Goal: Task Accomplishment & Management: Manage account settings

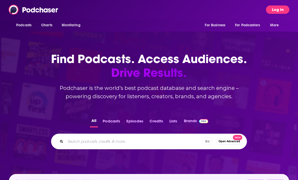
click at [276, 12] on button "Log In" at bounding box center [277, 9] width 23 height 8
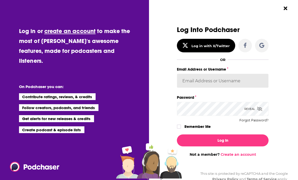
type input "[PERSON_NAME][EMAIL_ADDRESS][DOMAIN_NAME]"
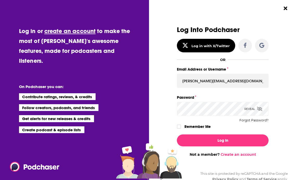
click at [202, 91] on div "Email Address or Username [PERSON_NAME][EMAIL_ADDRESS][DOMAIN_NAME]" at bounding box center [223, 80] width 92 height 28
click at [258, 108] on icon "Dialog" at bounding box center [259, 109] width 5 height 4
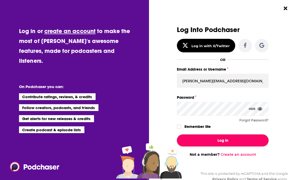
click at [245, 143] on button "Log In" at bounding box center [223, 140] width 92 height 12
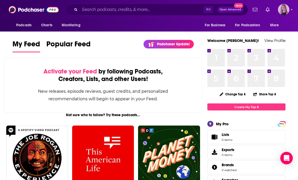
click at [283, 14] on img "Logged in as Ilana.Dvir" at bounding box center [283, 9] width 11 height 11
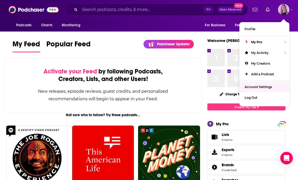
click at [260, 85] on span "Account Settings" at bounding box center [257, 87] width 27 height 4
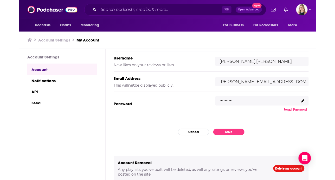
scroll to position [72, 0]
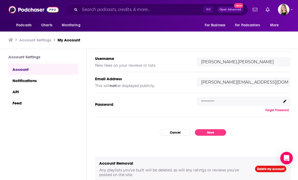
click at [285, 102] on icon at bounding box center [284, 101] width 3 height 3
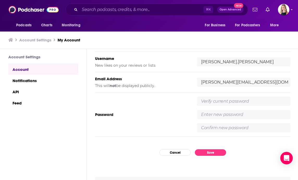
click at [154, 113] on h5 "Password" at bounding box center [141, 114] width 93 height 5
click at [232, 103] on input "text" at bounding box center [243, 101] width 93 height 9
type input "Hadleigh25!"
type input "Jbc1234!"
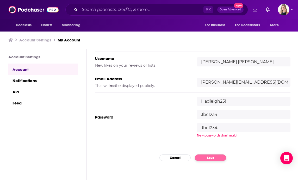
type input "Jbc1234!"
click at [215, 155] on button "Save" at bounding box center [210, 157] width 31 height 7
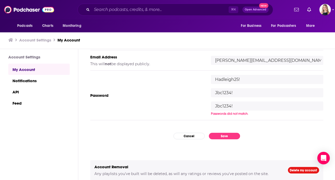
scroll to position [0, 0]
click at [232, 136] on button "Save" at bounding box center [224, 135] width 31 height 7
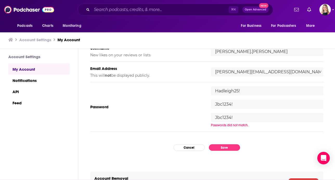
scroll to position [78, 0]
click at [244, 95] on div "Hadleigh25! Jbc1234! Jbc1234! Passwords did not match." at bounding box center [267, 106] width 112 height 41
click at [248, 91] on input "Hadleigh25!" at bounding box center [267, 90] width 112 height 9
click at [243, 103] on input "Jbc1234!" at bounding box center [267, 103] width 112 height 9
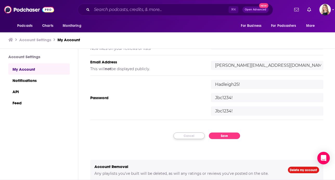
click at [198, 135] on button "Cancel" at bounding box center [189, 135] width 31 height 7
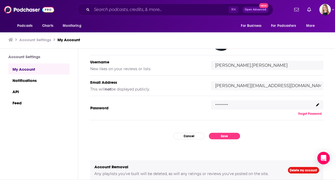
click at [298, 105] on icon at bounding box center [317, 104] width 3 height 3
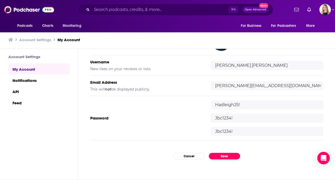
click at [232, 153] on button "Save" at bounding box center [224, 156] width 31 height 7
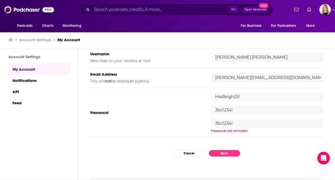
scroll to position [90, 0]
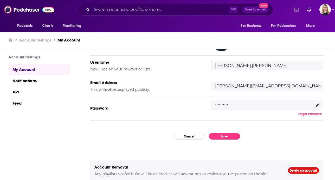
scroll to position [64, 0]
click at [178, 116] on div "Password .......... Forgot Password" at bounding box center [206, 108] width 233 height 24
click at [316, 105] on div ".........." at bounding box center [267, 104] width 112 height 9
click at [318, 104] on icon at bounding box center [317, 104] width 3 height 3
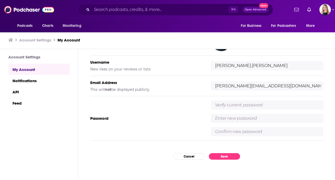
click at [245, 132] on input "text" at bounding box center [267, 131] width 112 height 9
type input "Jbc1234!"
click at [241, 117] on input "text" at bounding box center [267, 117] width 112 height 9
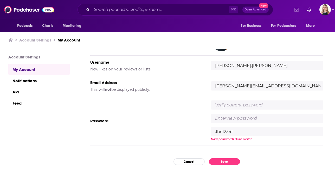
type input "Jbc1234!"
click at [271, 148] on div "My Account Credentials Profile Picture Your image shown throughout Podchaser. U…" at bounding box center [206, 114] width 257 height 131
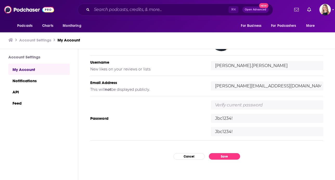
click at [234, 100] on input "text" at bounding box center [267, 104] width 112 height 9
type input "Hadleigh25!"
click at [229, 155] on button "Save" at bounding box center [224, 156] width 31 height 7
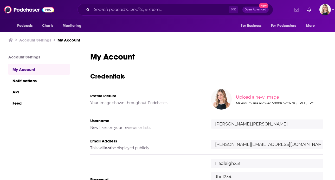
scroll to position [0, 0]
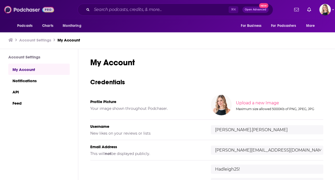
click at [29, 8] on img at bounding box center [29, 10] width 50 height 10
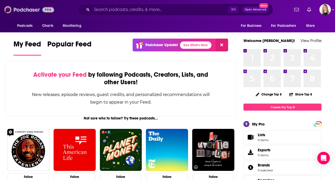
click at [41, 11] on img at bounding box center [29, 10] width 50 height 10
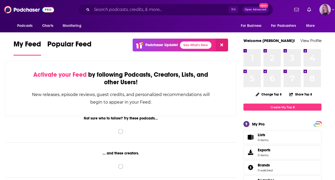
click at [325, 10] on img "Logged in as Ilana.Dvir" at bounding box center [325, 9] width 11 height 11
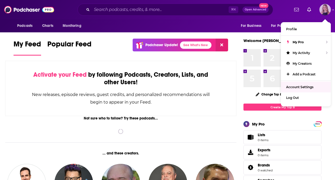
click at [300, 85] on span "Account Settings" at bounding box center [299, 87] width 27 height 4
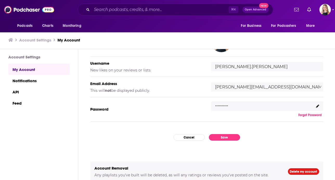
scroll to position [64, 0]
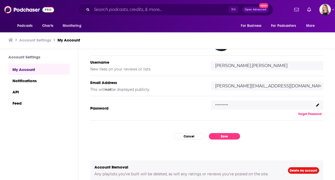
click at [307, 114] on button "Forgot Password" at bounding box center [310, 114] width 27 height 4
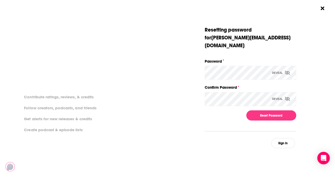
click at [289, 71] on icon "Dialog" at bounding box center [287, 73] width 5 height 4
click at [289, 97] on icon "Dialog" at bounding box center [287, 99] width 5 height 4
click at [255, 110] on button "Reset Password" at bounding box center [272, 115] width 50 height 10
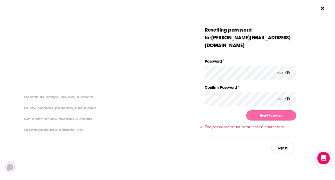
click at [256, 110] on button "Reset Password" at bounding box center [272, 115] width 50 height 10
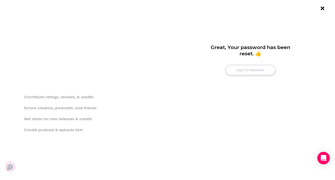
click at [247, 71] on button "Log in to Podchaser" at bounding box center [251, 70] width 50 height 10
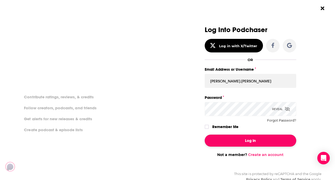
click at [257, 142] on button "Log In" at bounding box center [251, 140] width 92 height 12
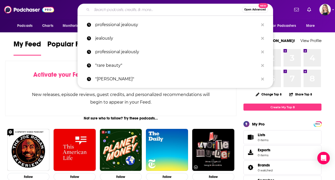
click at [96, 10] on input "Search podcasts, credits, & more..." at bounding box center [167, 9] width 150 height 8
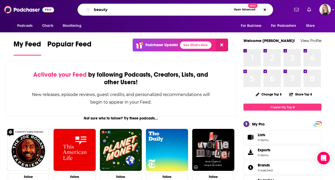
type input "beauty"
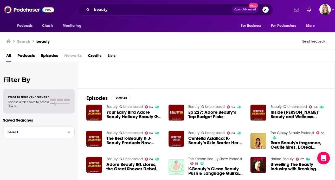
scroll to position [218, 0]
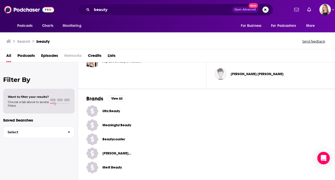
click at [115, 168] on span "Merit Beauty" at bounding box center [118, 167] width 31 height 4
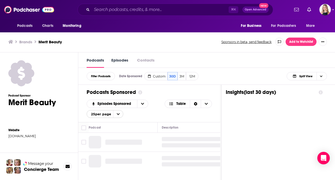
scroll to position [0, 0]
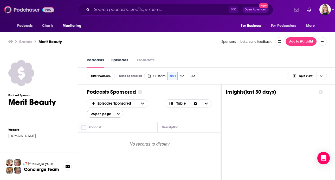
click at [30, 8] on img at bounding box center [29, 10] width 50 height 10
